Goal: Information Seeking & Learning: Learn about a topic

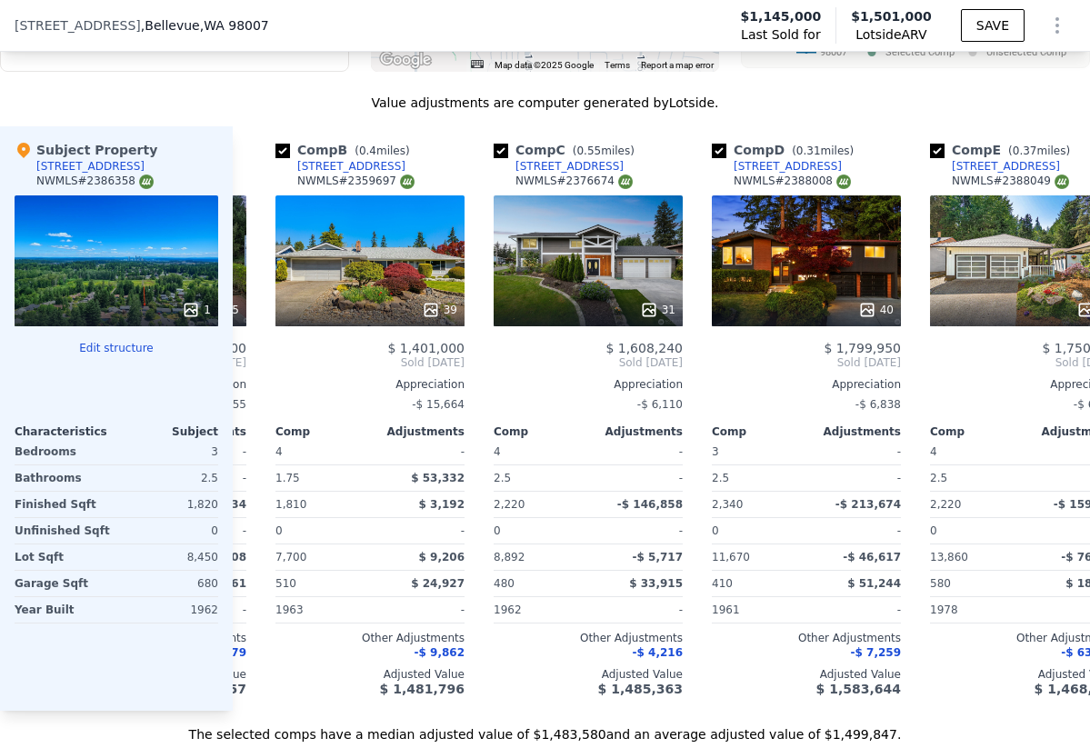
scroll to position [0, 219]
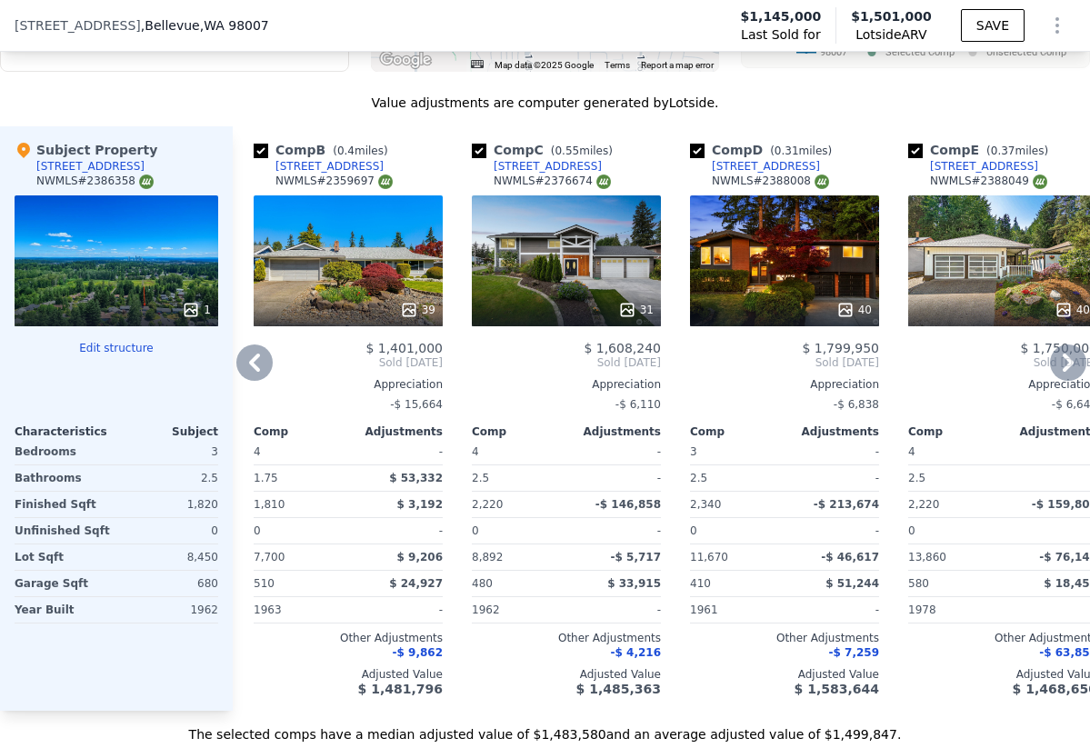
click at [566, 262] on div "31" at bounding box center [566, 261] width 189 height 131
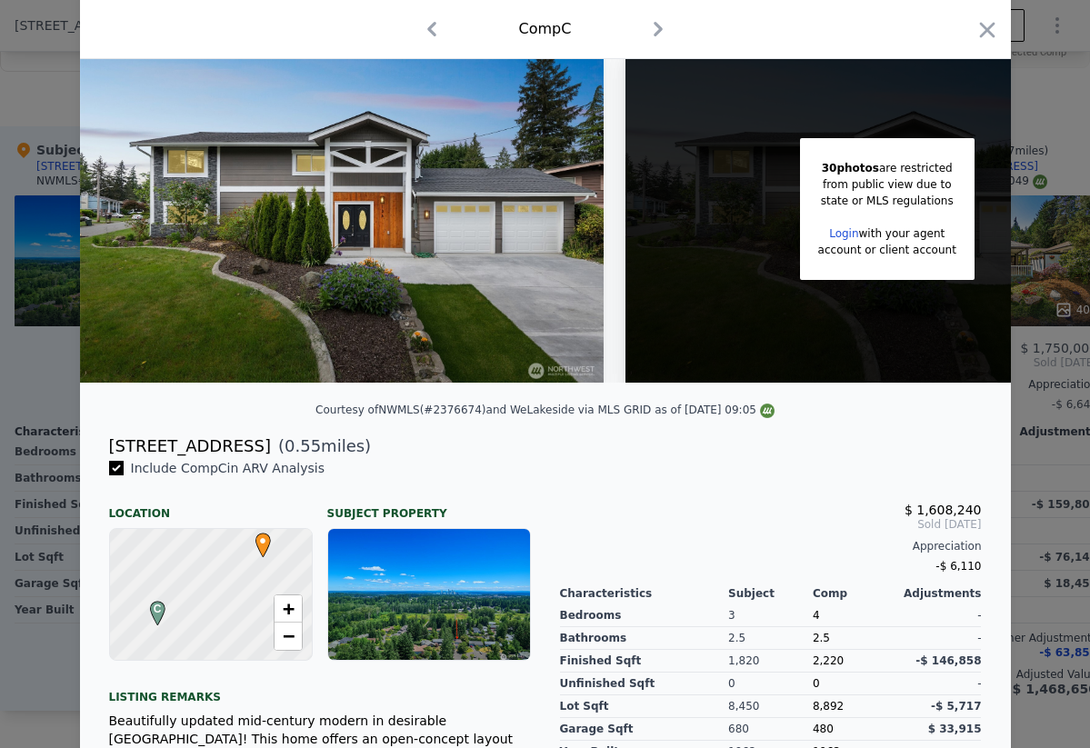
scroll to position [13, 0]
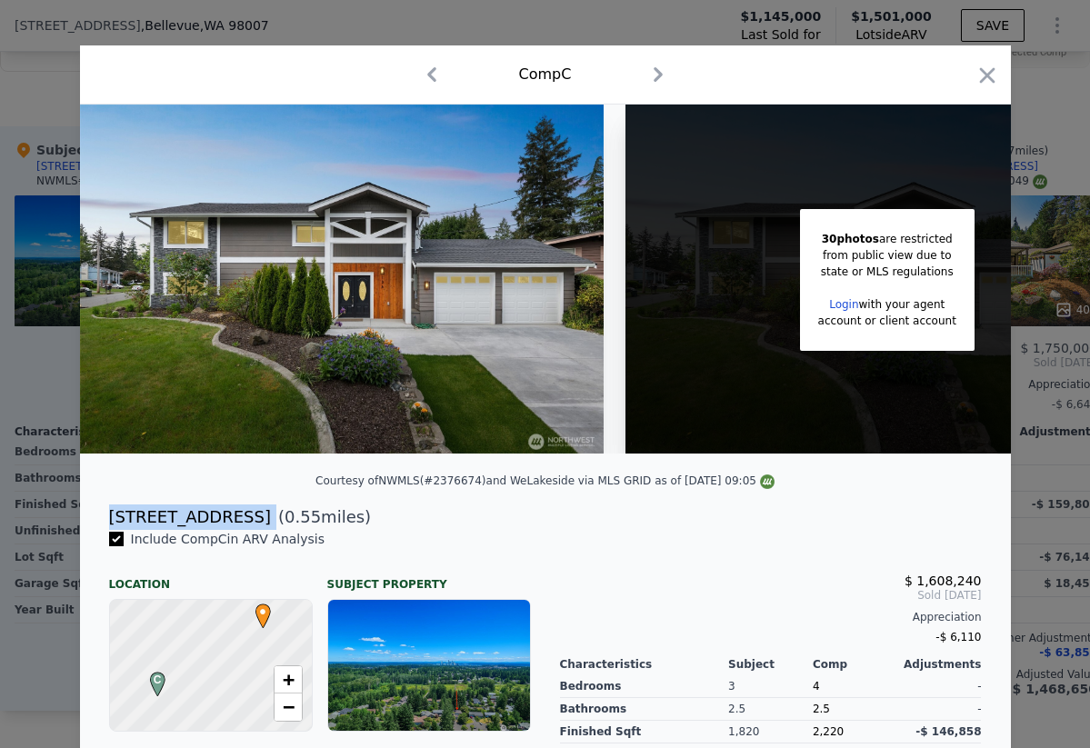
drag, startPoint x: 241, startPoint y: 520, endPoint x: 107, endPoint y: 510, distance: 134.1
click at [107, 510] on div "[STREET_ADDRESS] ( 0.55 miles)" at bounding box center [546, 517] width 902 height 25
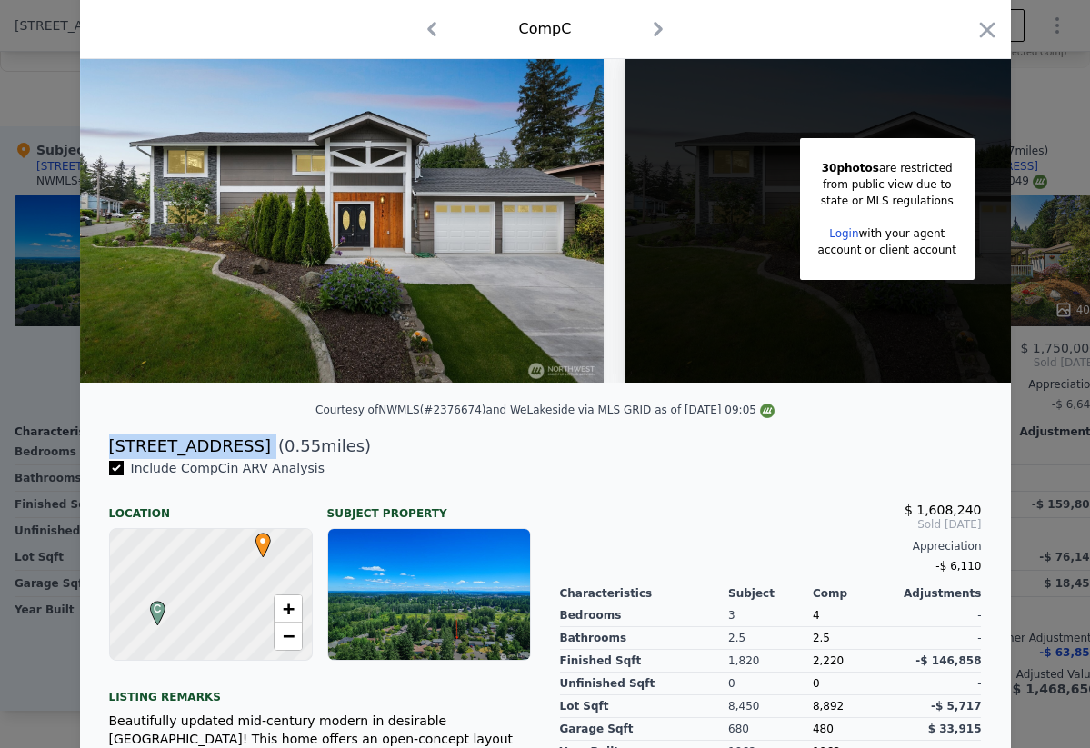
scroll to position [100, 0]
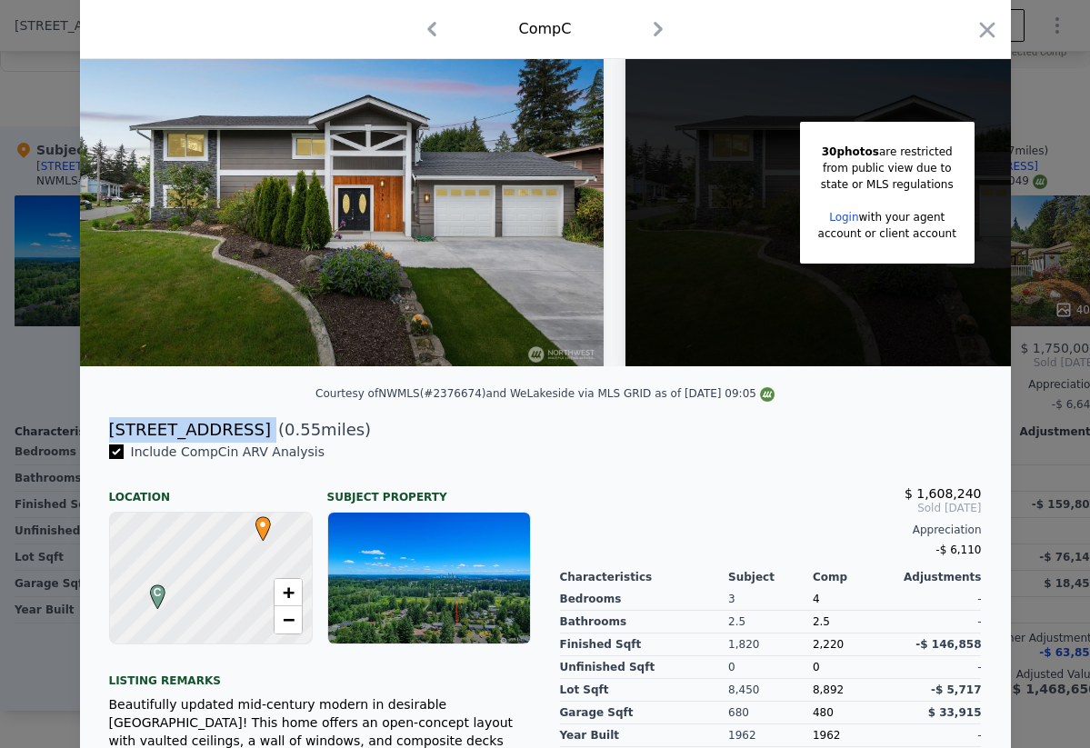
copy div "[STREET_ADDRESS]"
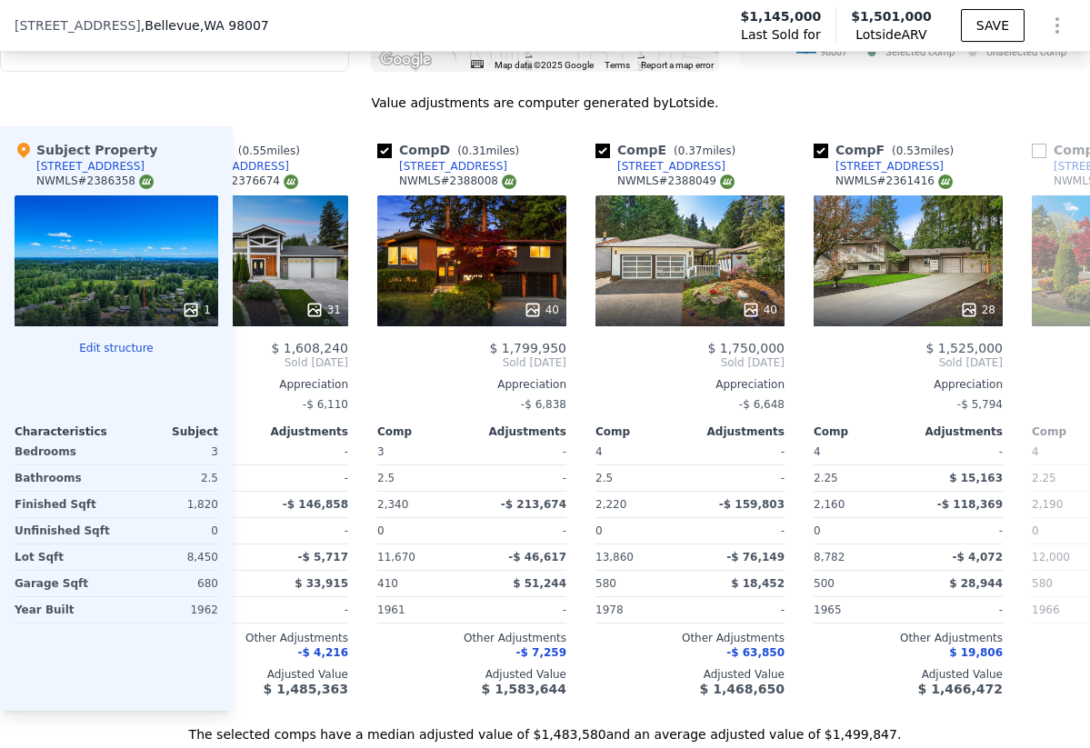
scroll to position [0, 598]
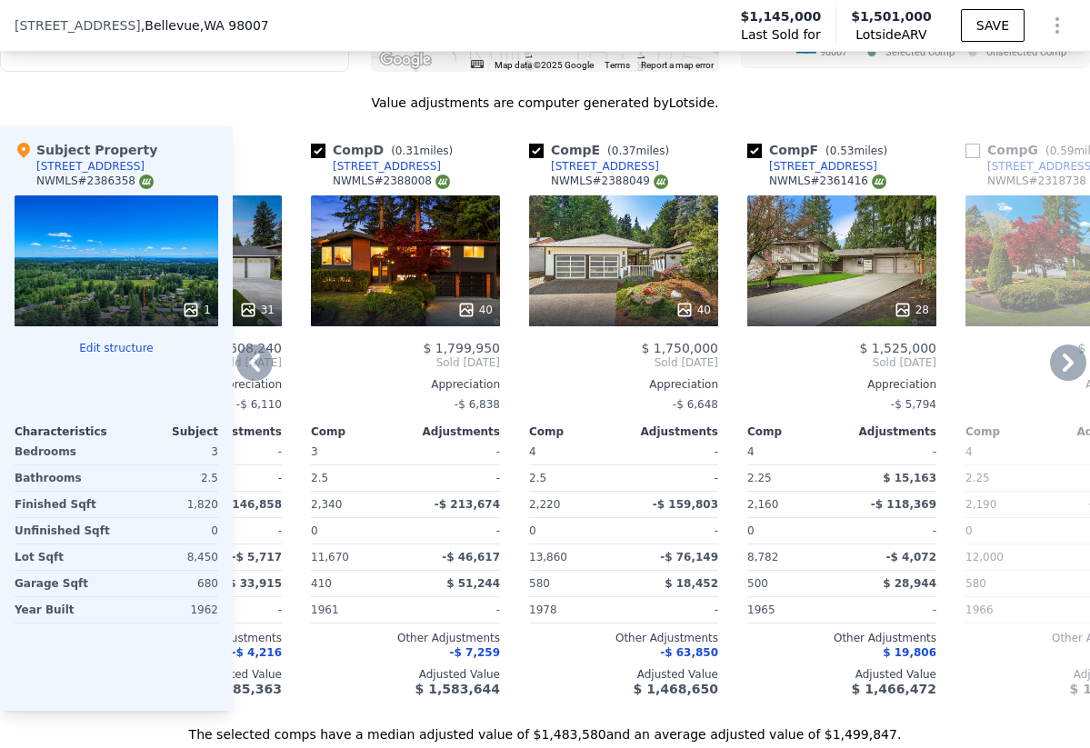
click at [422, 268] on div "40" at bounding box center [405, 261] width 189 height 131
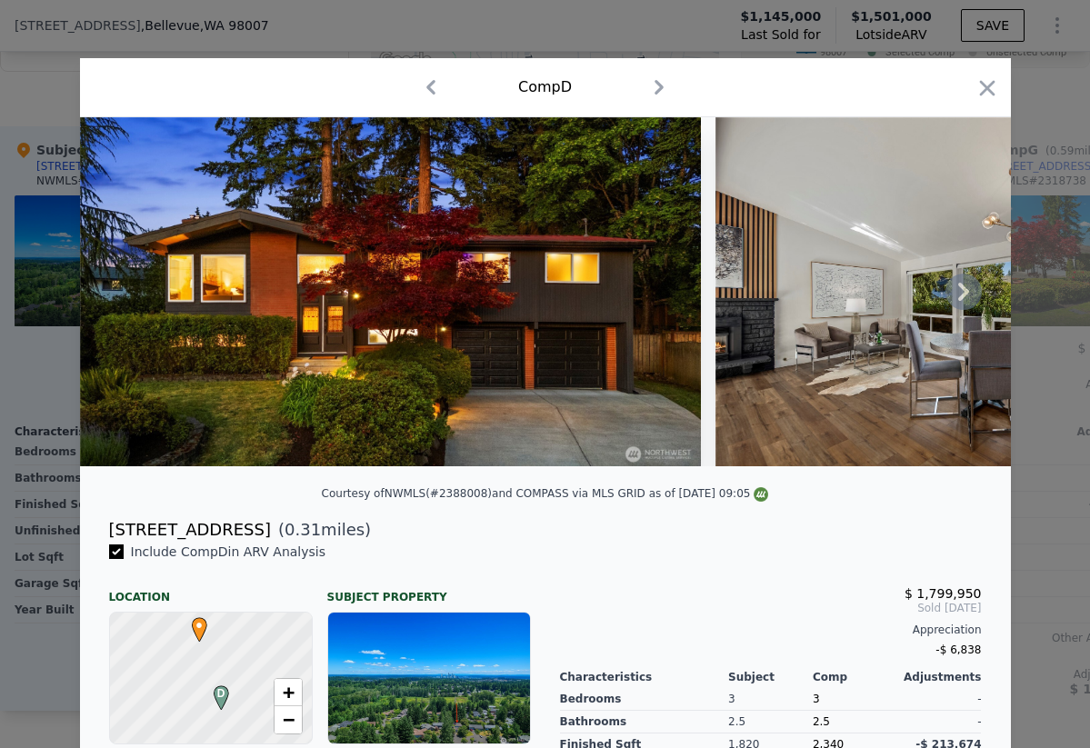
click at [798, 311] on img at bounding box center [978, 291] width 524 height 349
click at [607, 327] on img at bounding box center [390, 291] width 621 height 349
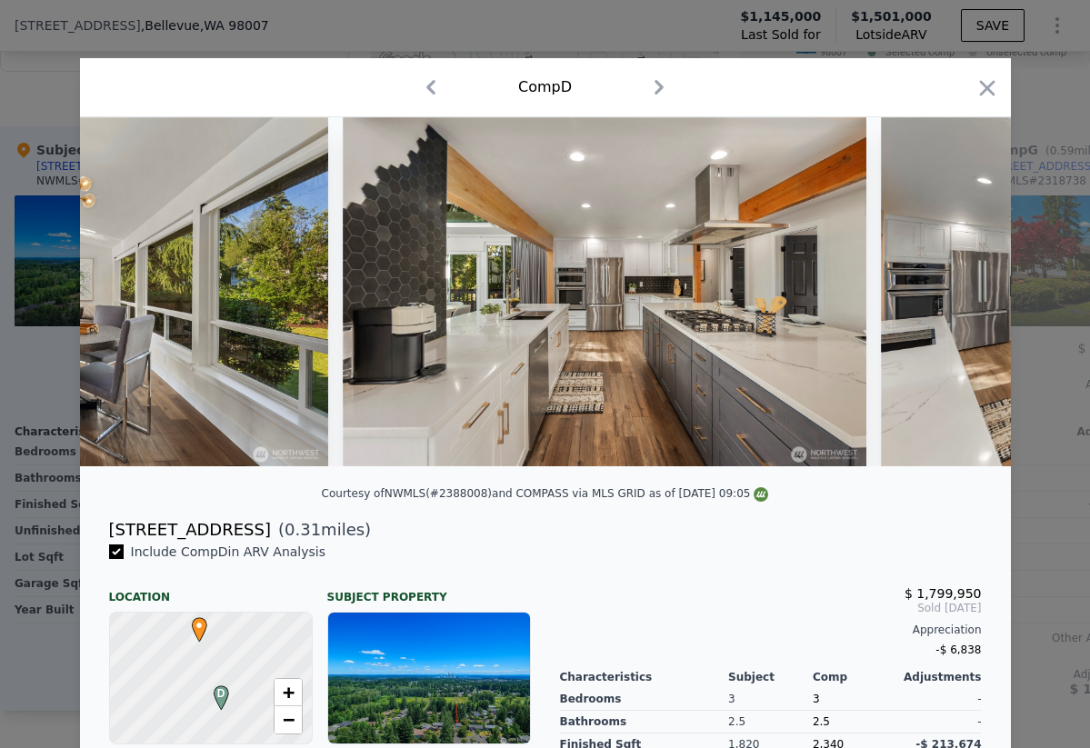
scroll to position [0, 4703]
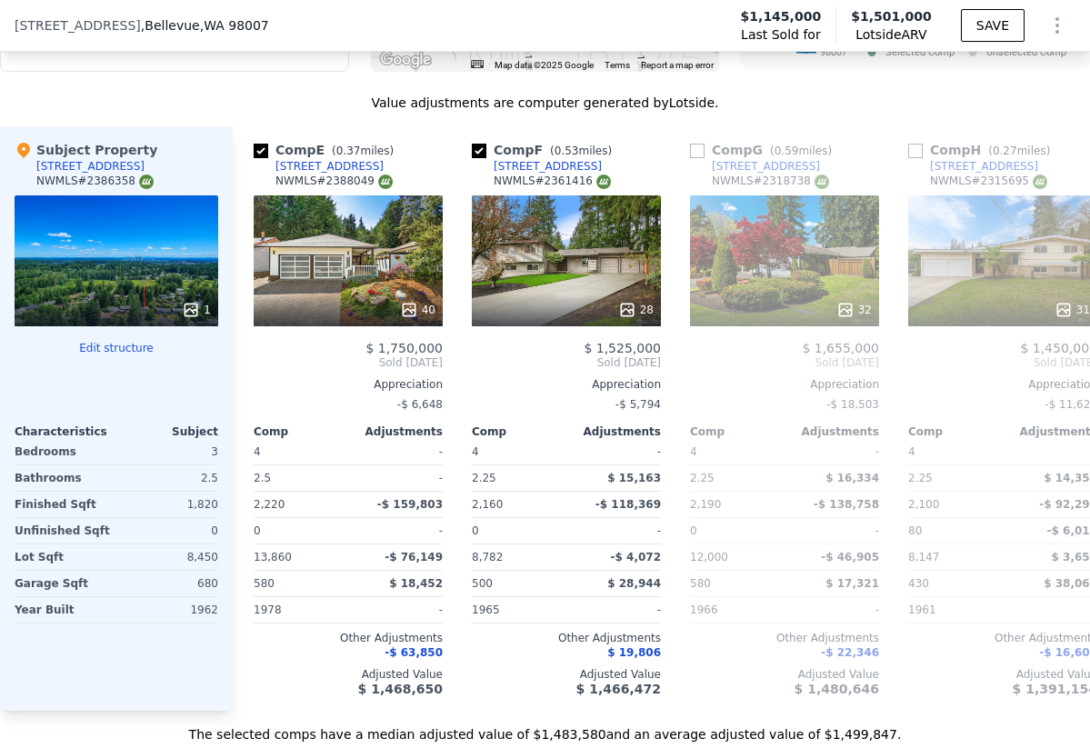
scroll to position [0, 909]
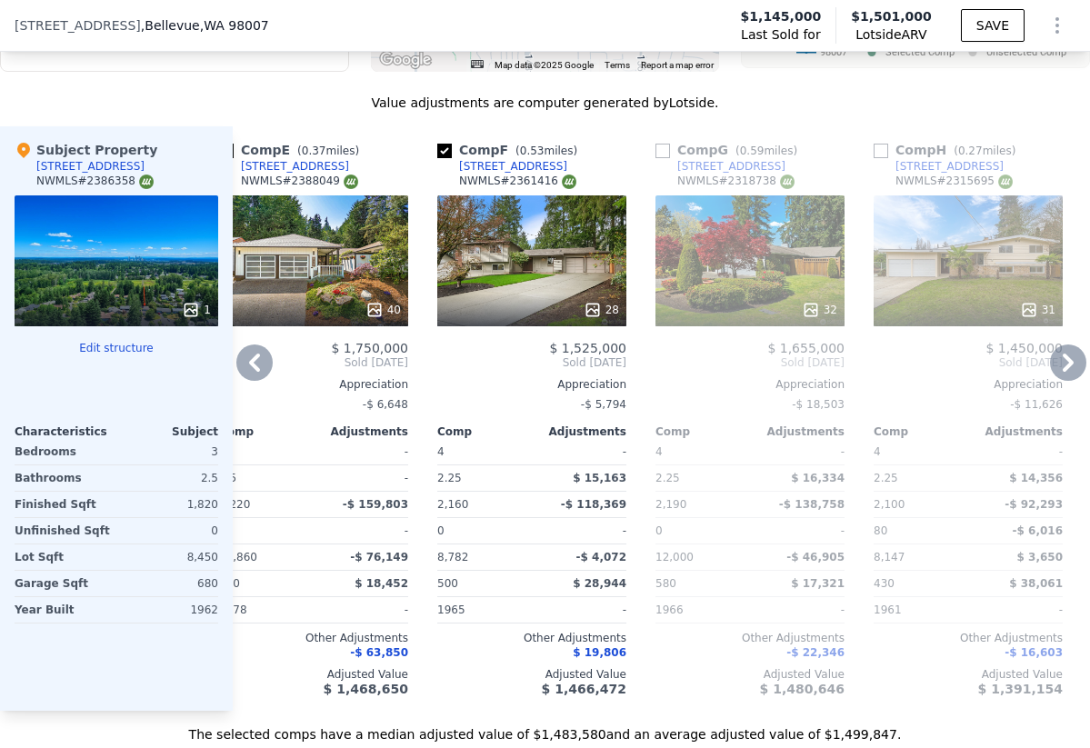
click at [560, 274] on div "28" at bounding box center [531, 261] width 189 height 131
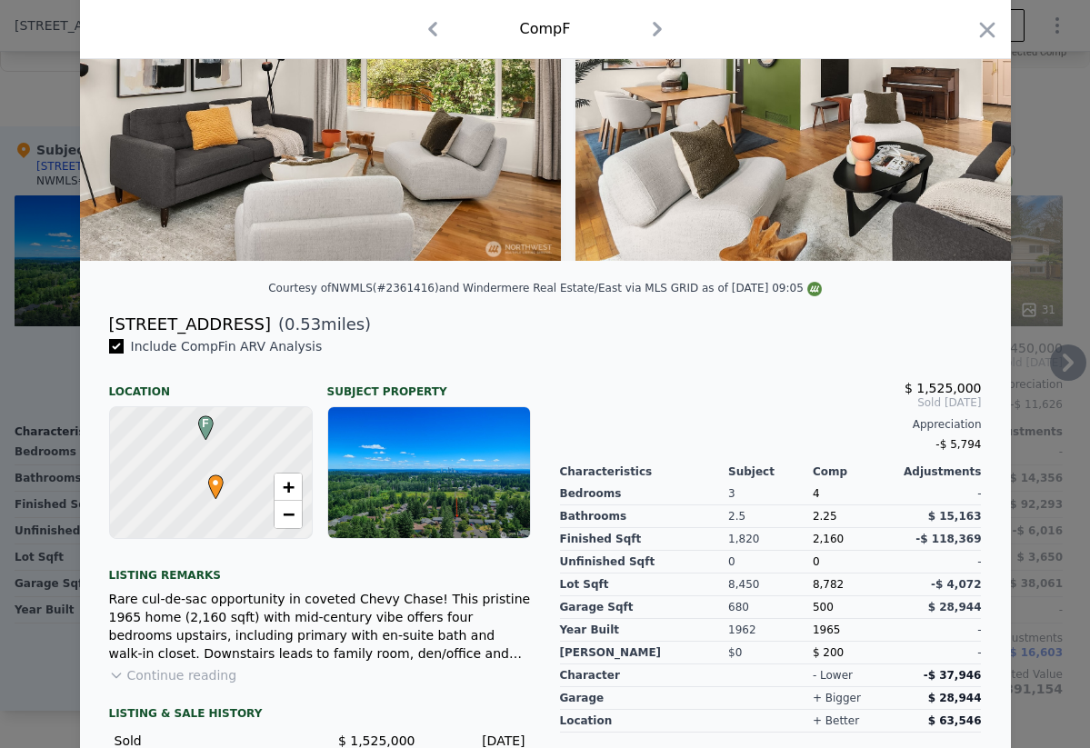
scroll to position [297, 0]
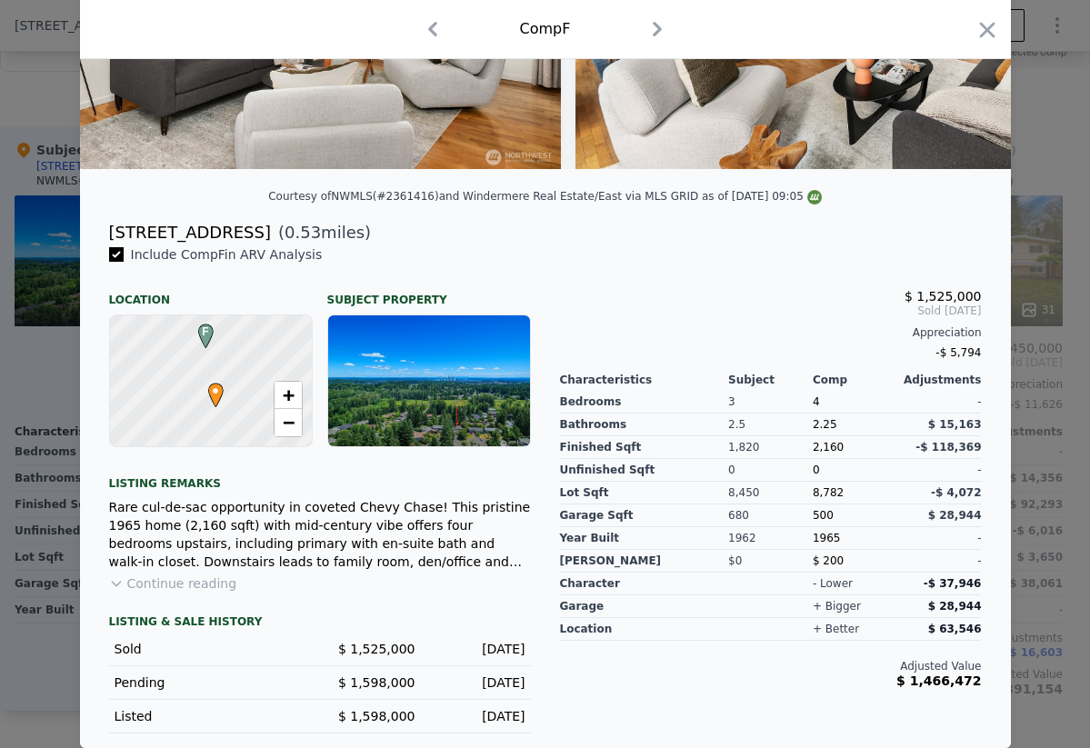
click at [378, 681] on span "$ 1,598,000" at bounding box center [376, 683] width 77 height 15
click at [477, 679] on div "[DATE]" at bounding box center [477, 683] width 95 height 18
click at [480, 656] on div "[DATE]" at bounding box center [477, 649] width 95 height 18
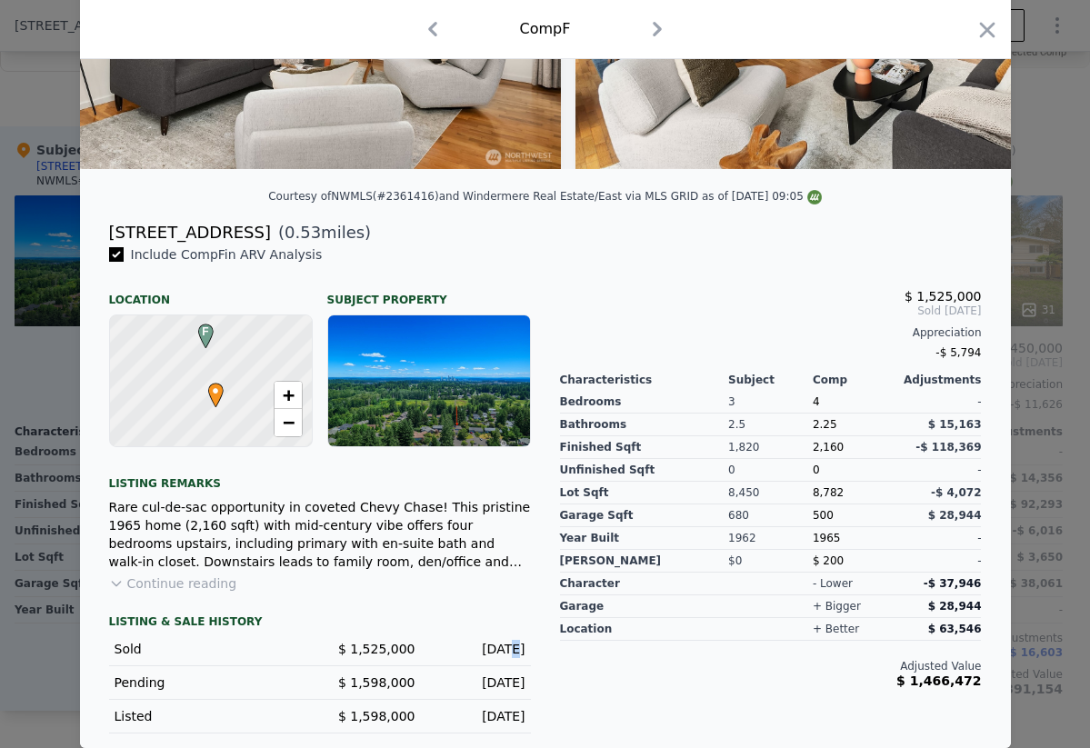
click at [480, 656] on div "[DATE]" at bounding box center [477, 649] width 95 height 18
click at [373, 681] on span "$ 1,598,000" at bounding box center [376, 683] width 77 height 15
click at [470, 688] on div "[DATE]" at bounding box center [477, 683] width 95 height 18
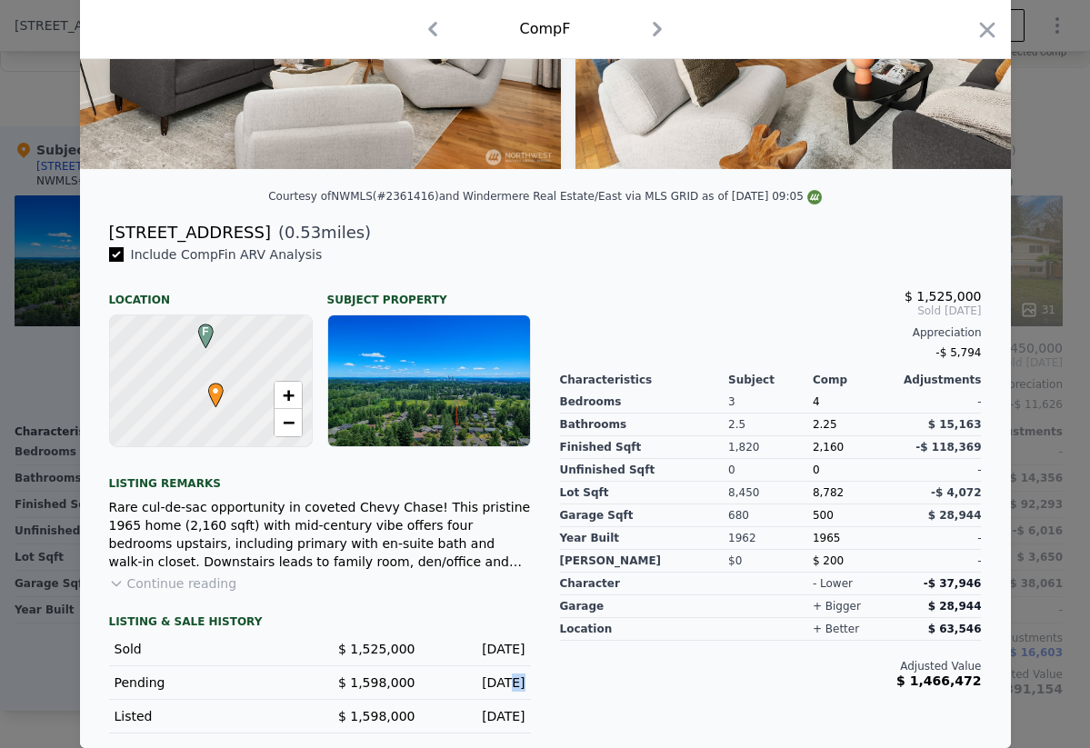
click at [470, 688] on div "[DATE]" at bounding box center [477, 683] width 95 height 18
click at [471, 712] on div "[DATE]" at bounding box center [477, 717] width 95 height 18
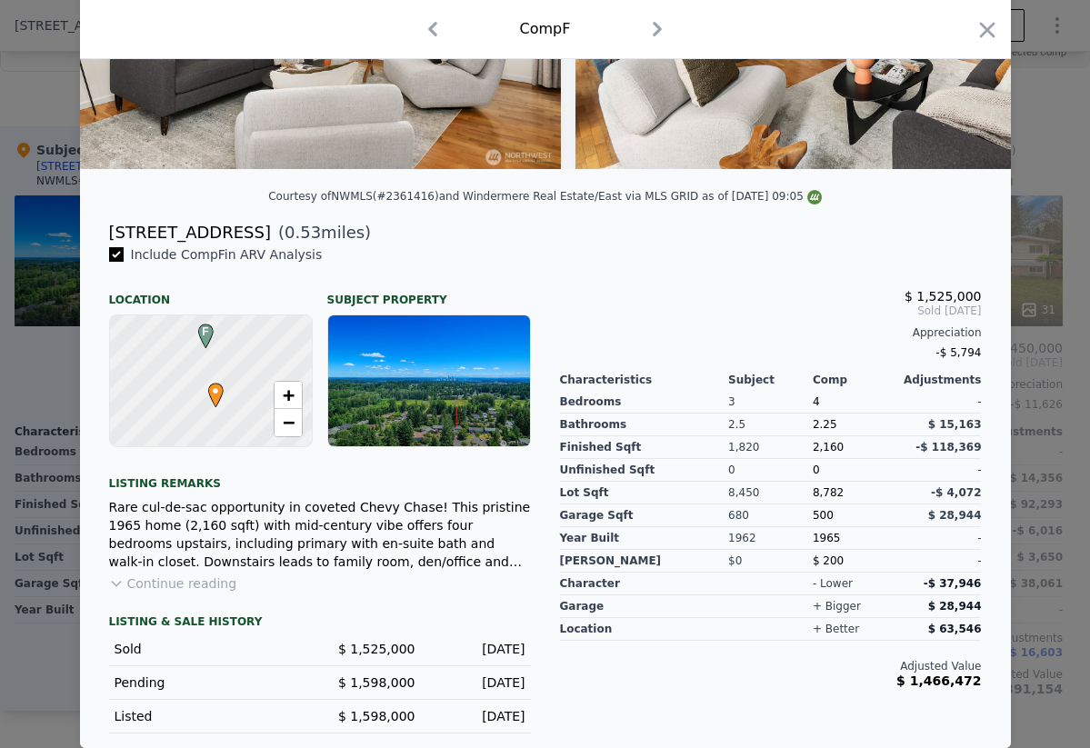
click at [490, 681] on div "[DATE]" at bounding box center [477, 683] width 95 height 18
click at [408, 683] on span "$ 1,598,000" at bounding box center [376, 683] width 77 height 15
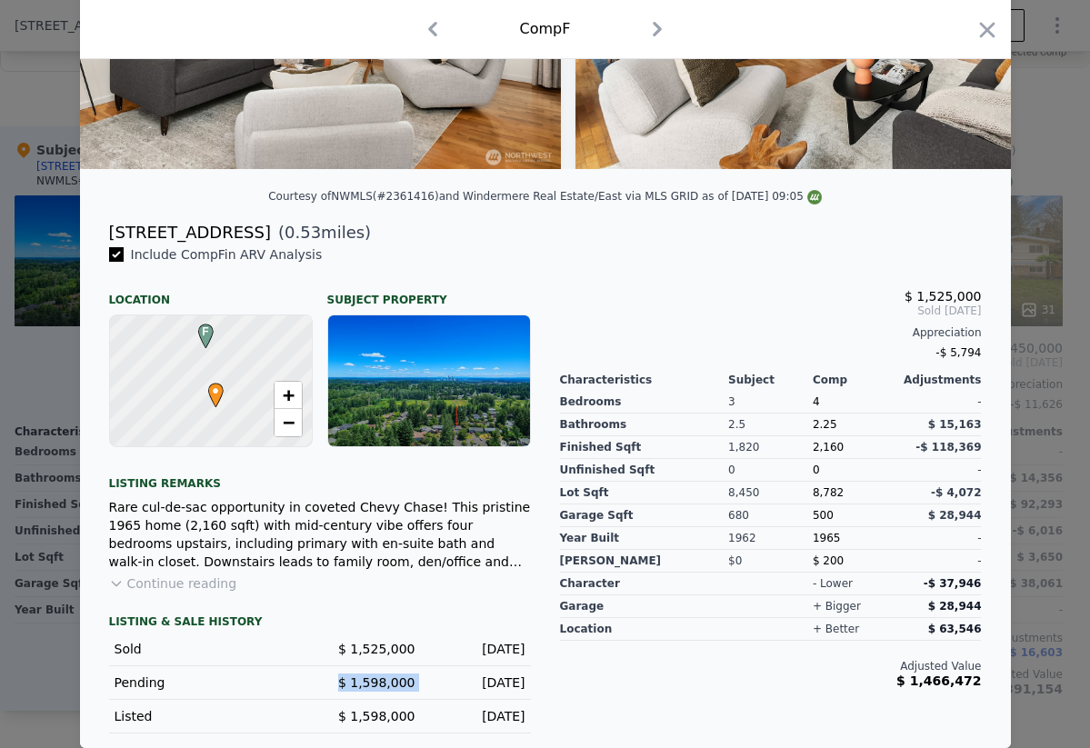
click at [408, 683] on span "$ 1,598,000" at bounding box center [376, 683] width 77 height 15
click at [392, 683] on span "$ 1,598,000" at bounding box center [376, 683] width 77 height 15
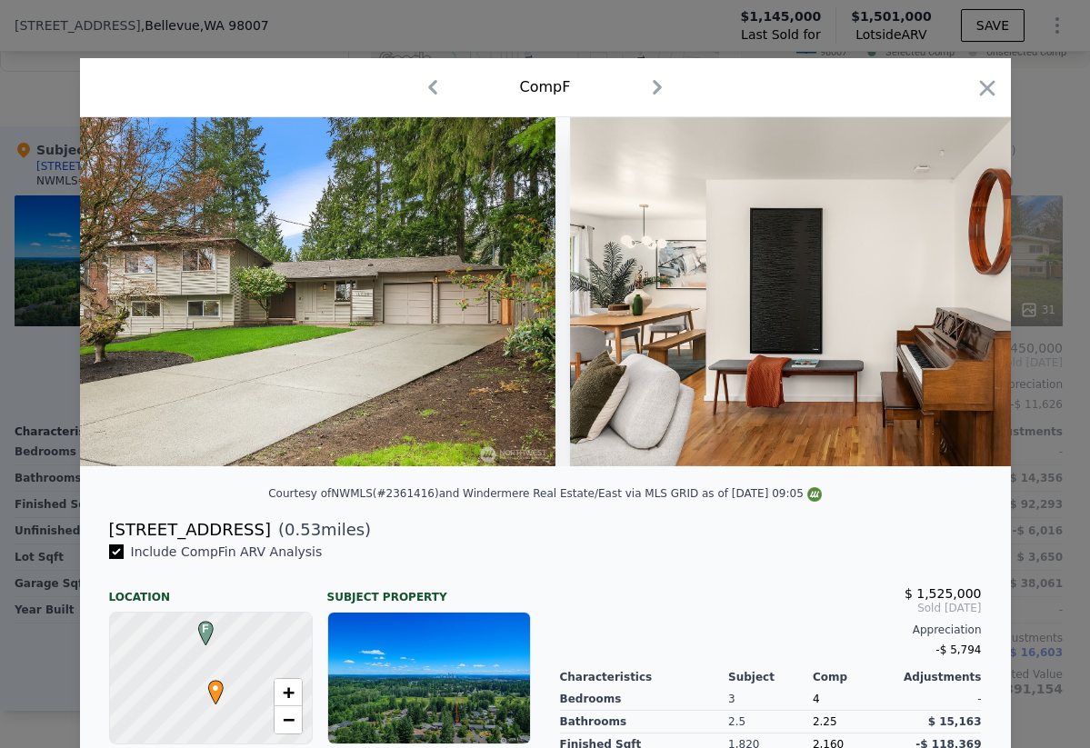
scroll to position [0, 0]
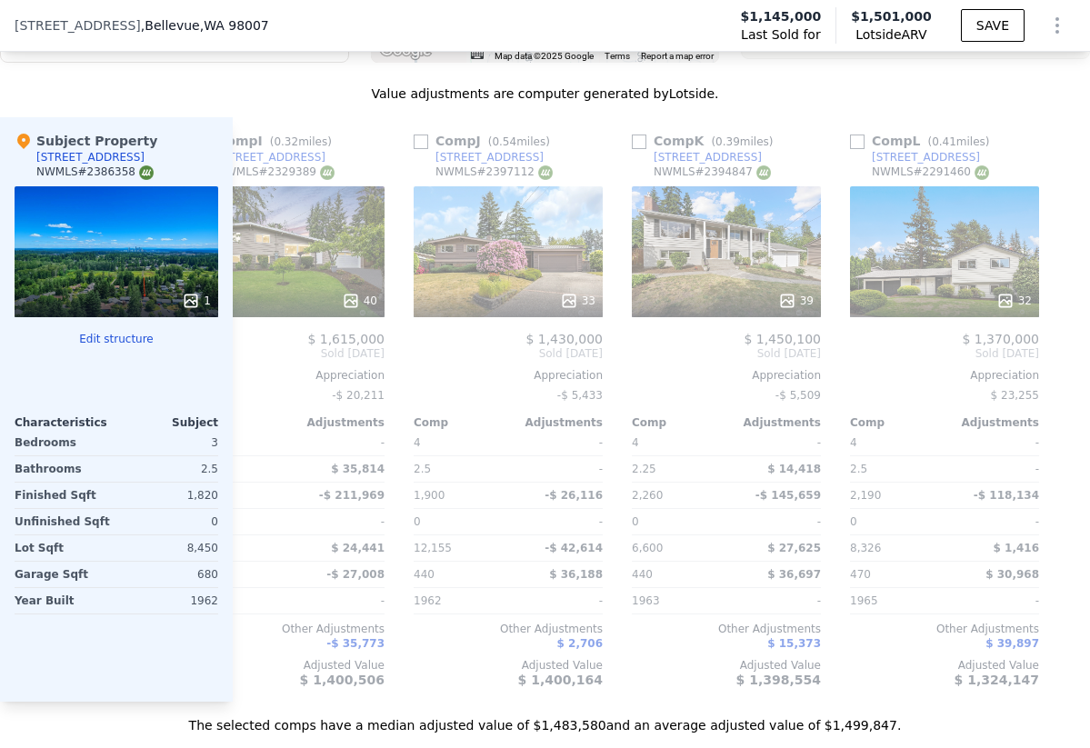
scroll to position [0, 1800]
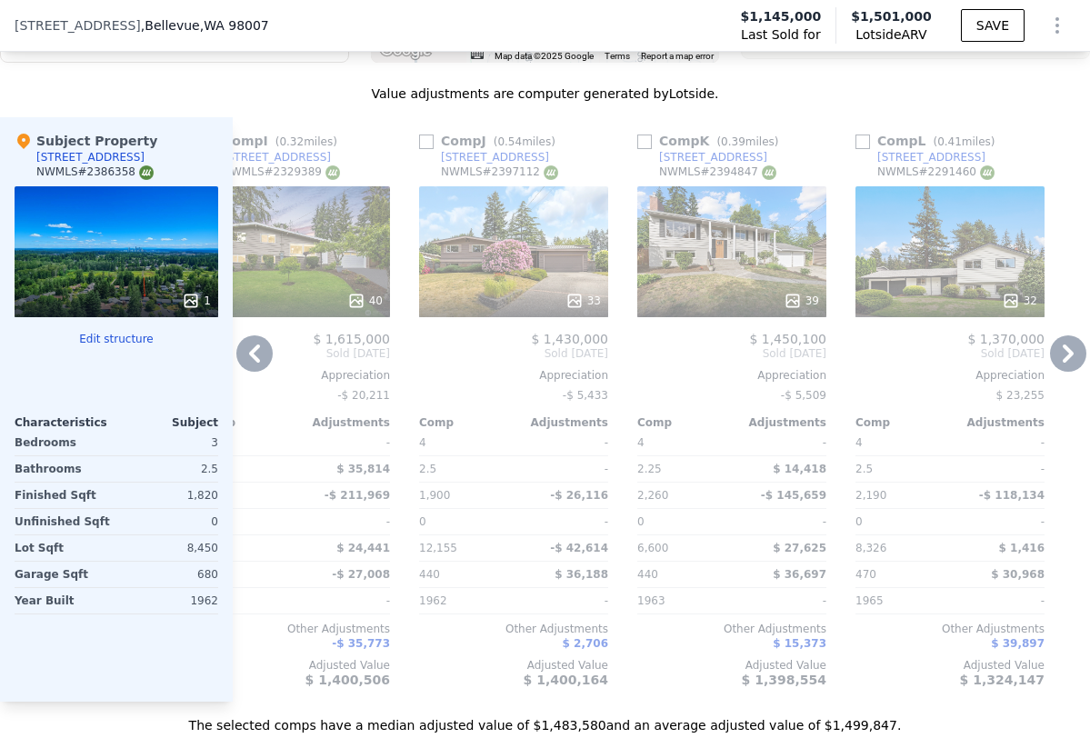
click at [685, 253] on div "39" at bounding box center [732, 251] width 189 height 131
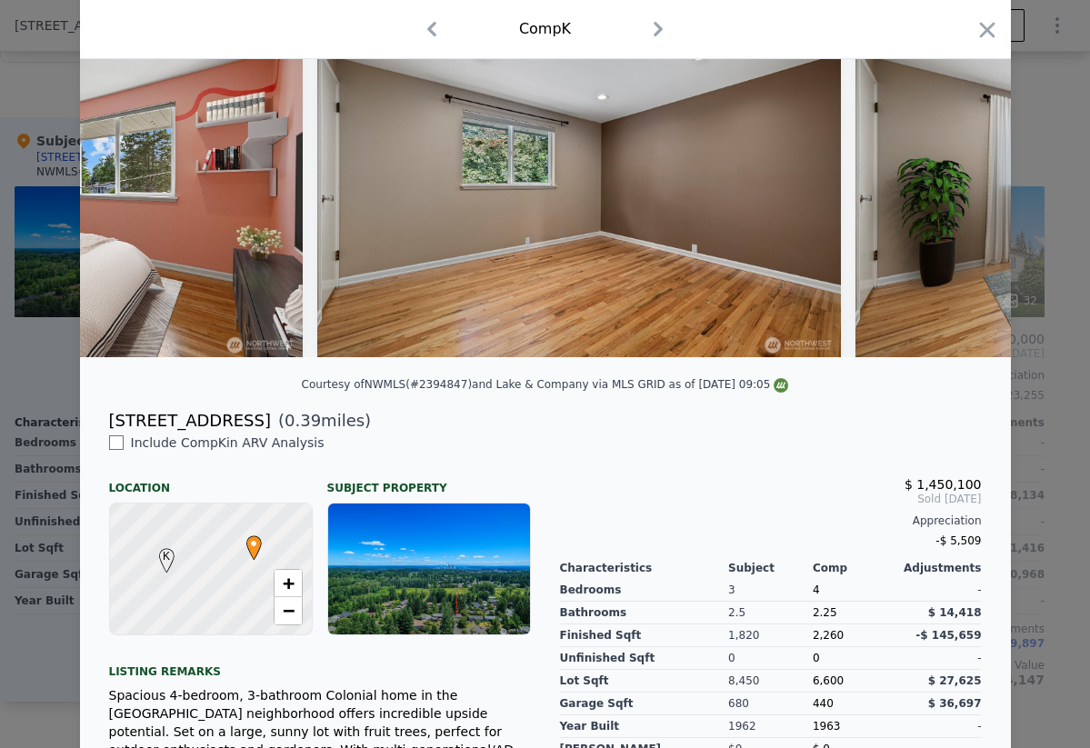
scroll to position [0, 8764]
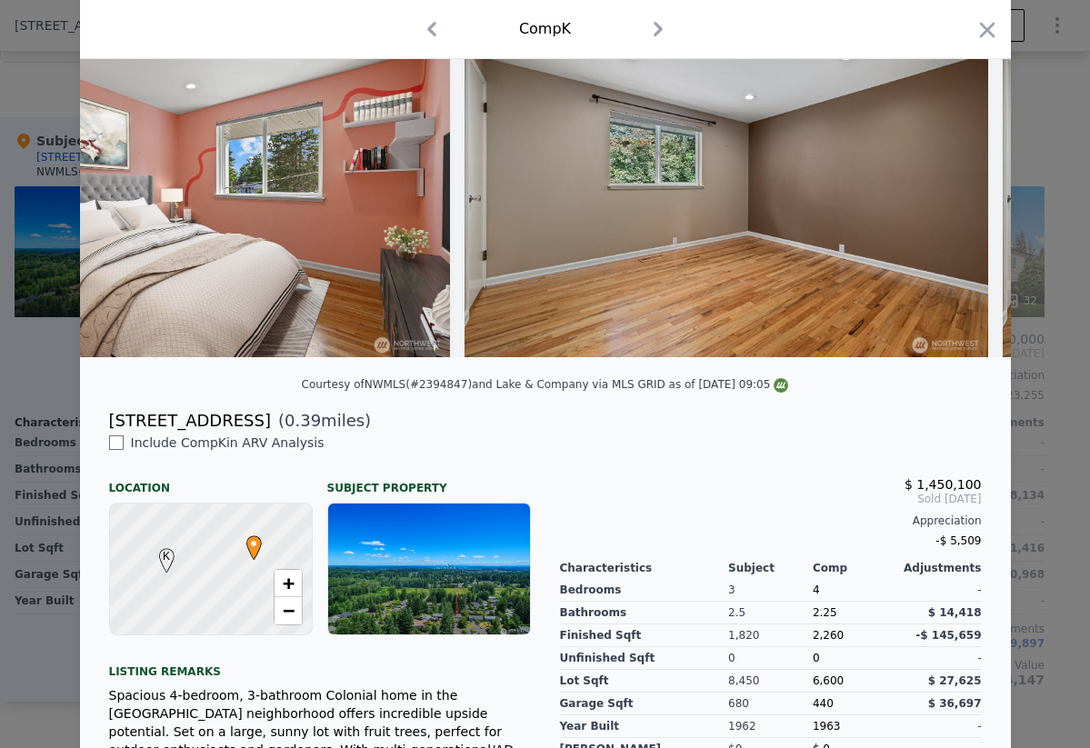
click at [45, 92] on div at bounding box center [545, 374] width 1090 height 748
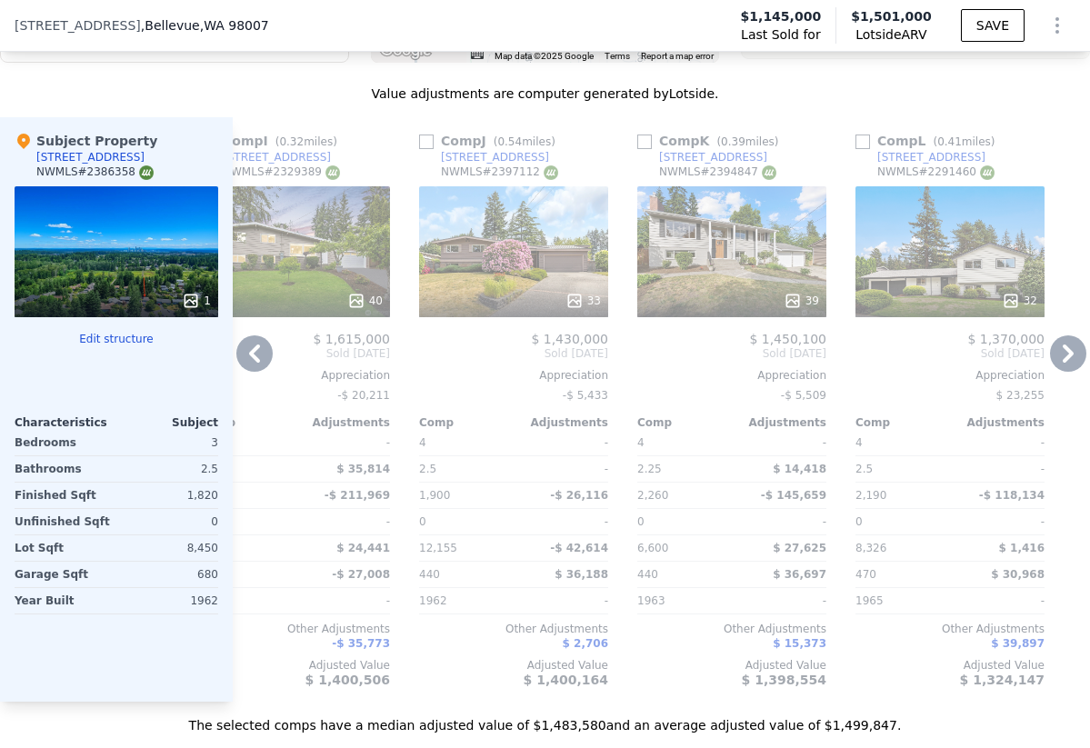
scroll to position [0, 1805]
